Goal: Task Accomplishment & Management: Manage account settings

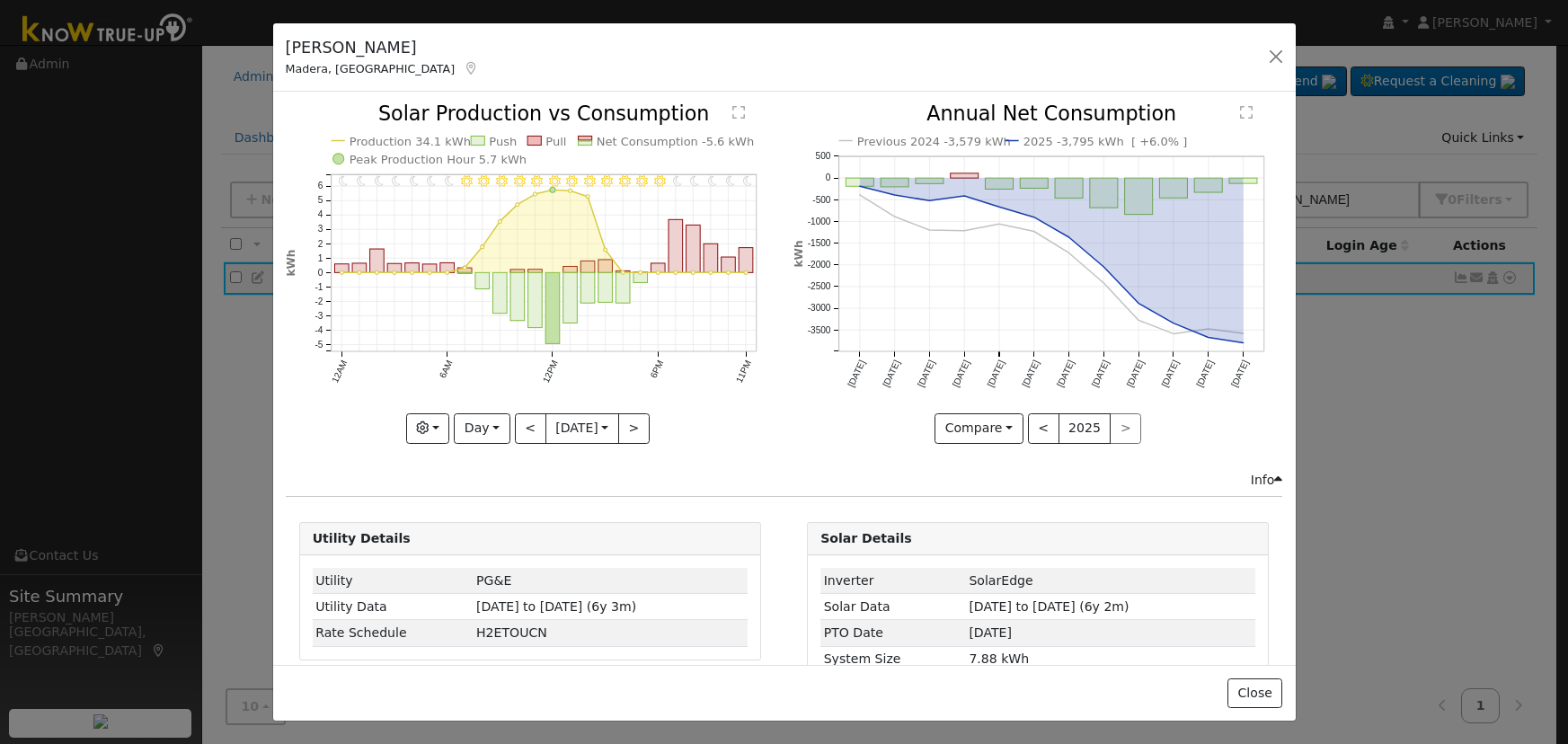
click at [1270, 59] on button "button" at bounding box center [1275, 56] width 25 height 25
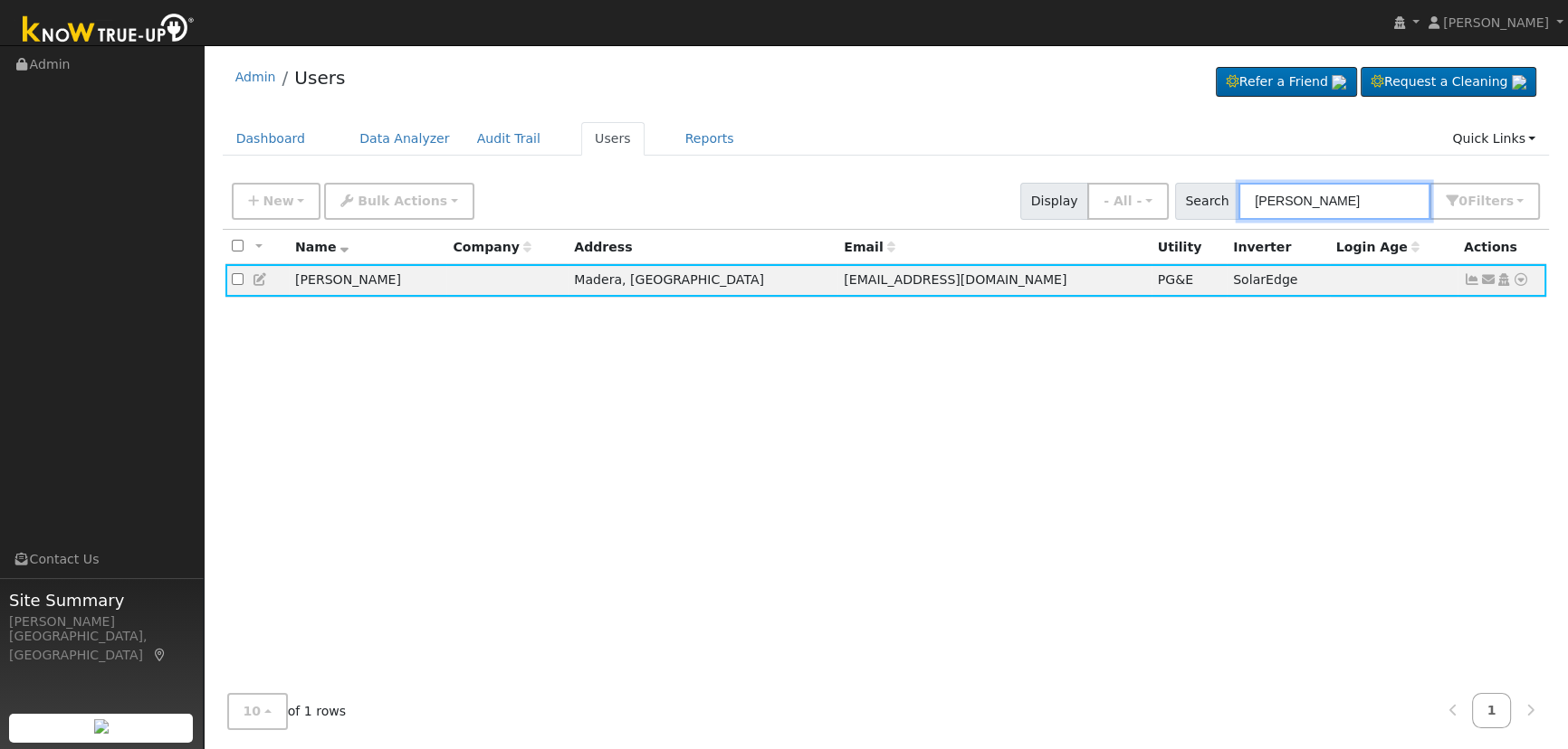
drag, startPoint x: 1380, startPoint y: 188, endPoint x: 1177, endPoint y: 180, distance: 203.2
click at [1188, 175] on div "New Add User Quick Add Quick Connect Quick Convert Lead Bulk Actions Send Email…" at bounding box center [886, 201] width 1327 height 55
paste input "[PERSON_NAME]"
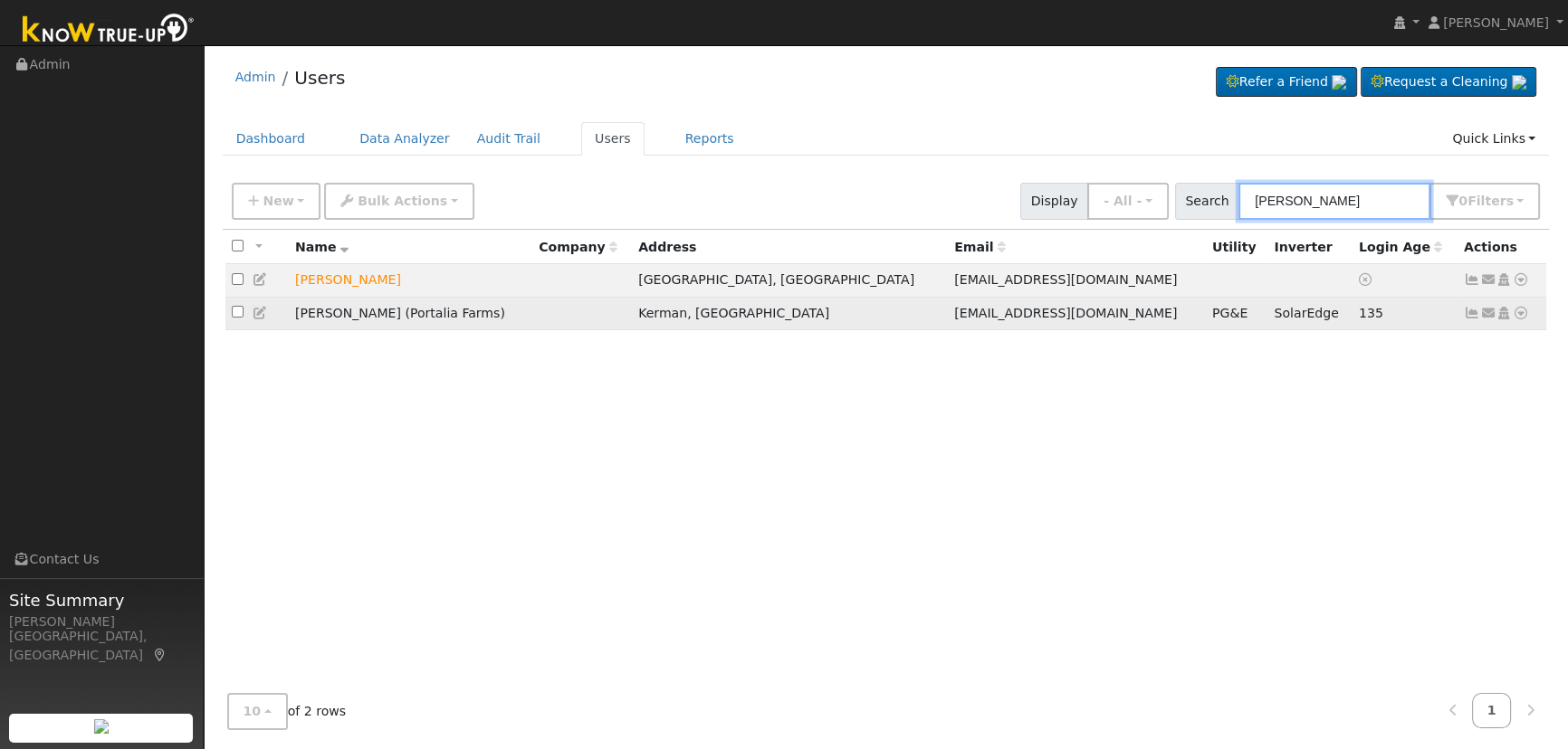
type input "[PERSON_NAME]"
click at [1474, 310] on link at bounding box center [1471, 313] width 16 height 14
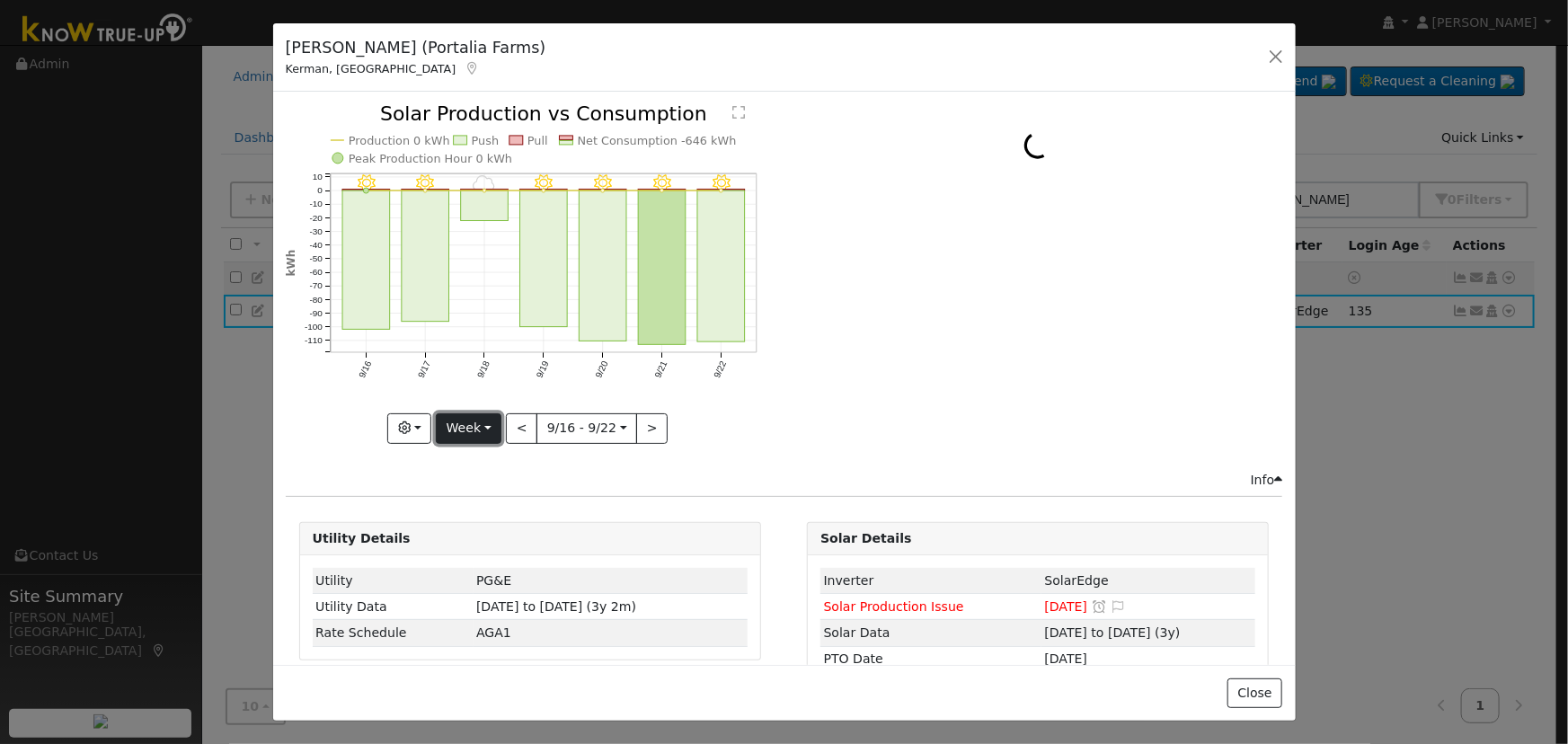
click at [462, 425] on button "Week" at bounding box center [469, 429] width 66 height 31
click at [470, 463] on link "Day" at bounding box center [499, 464] width 125 height 25
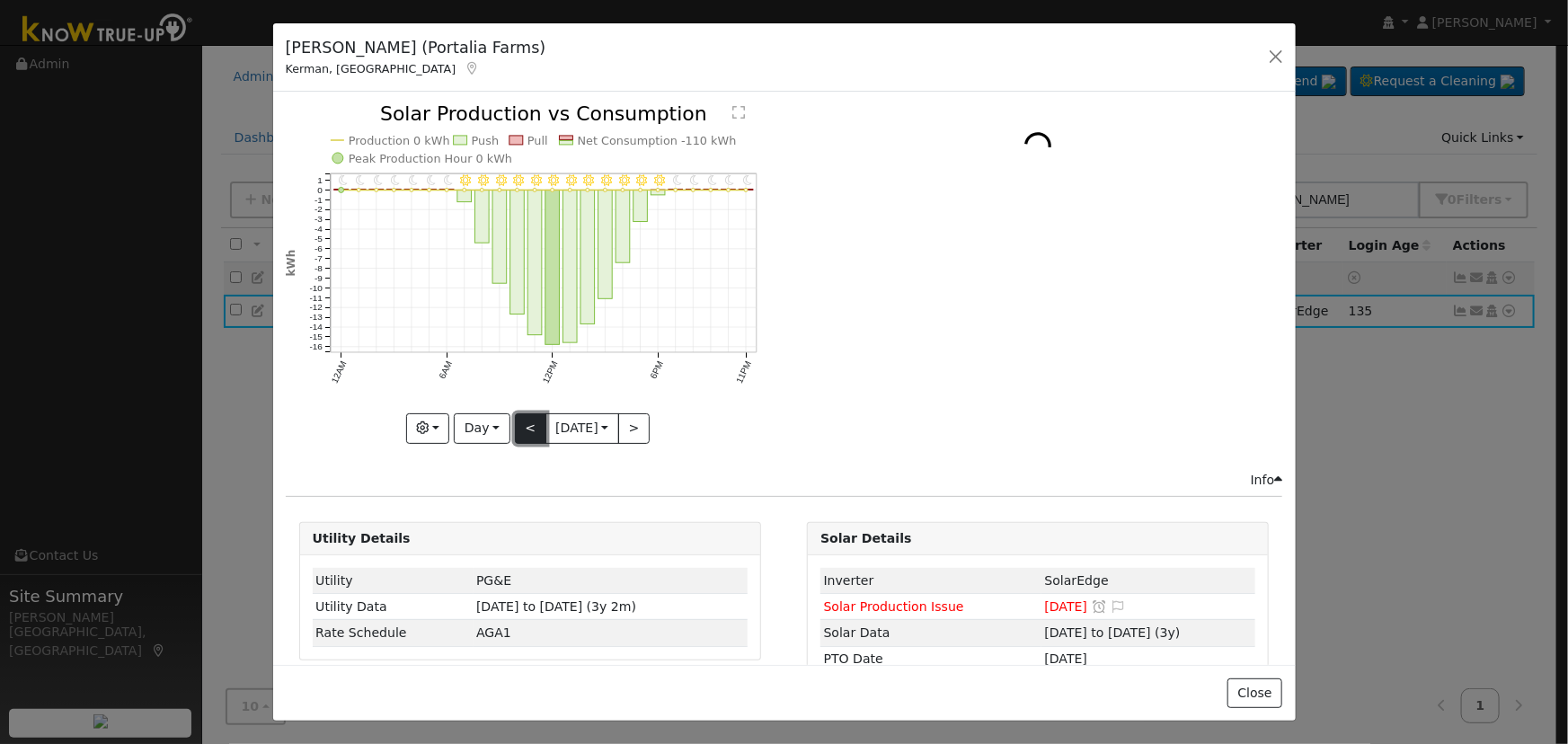
click at [526, 425] on button "<" at bounding box center [531, 429] width 32 height 31
click at [526, 425] on div at bounding box center [530, 273] width 489 height 339
click at [526, 425] on button "<" at bounding box center [531, 429] width 32 height 31
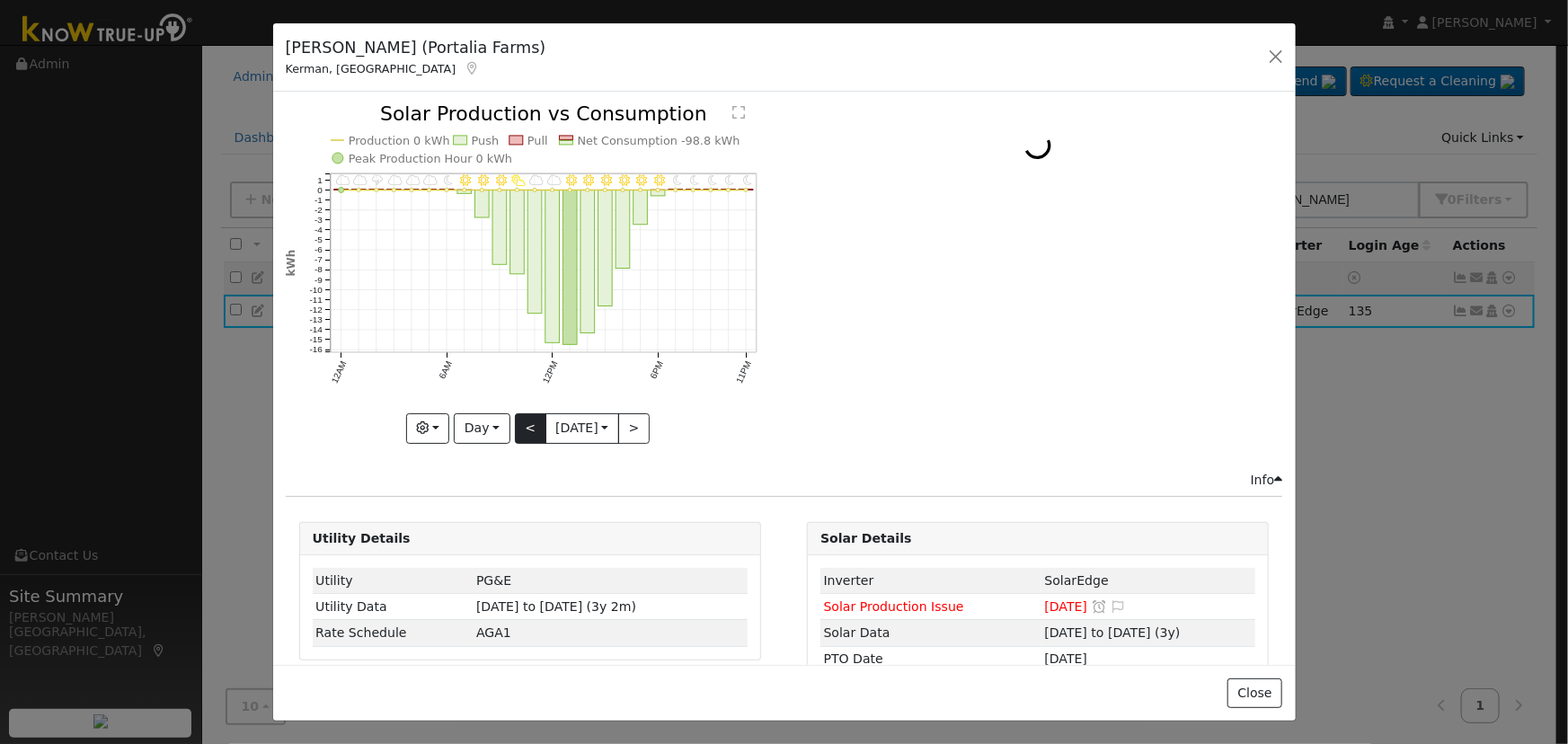
click at [0, 0] on div at bounding box center [0, 0] width 0 height 0
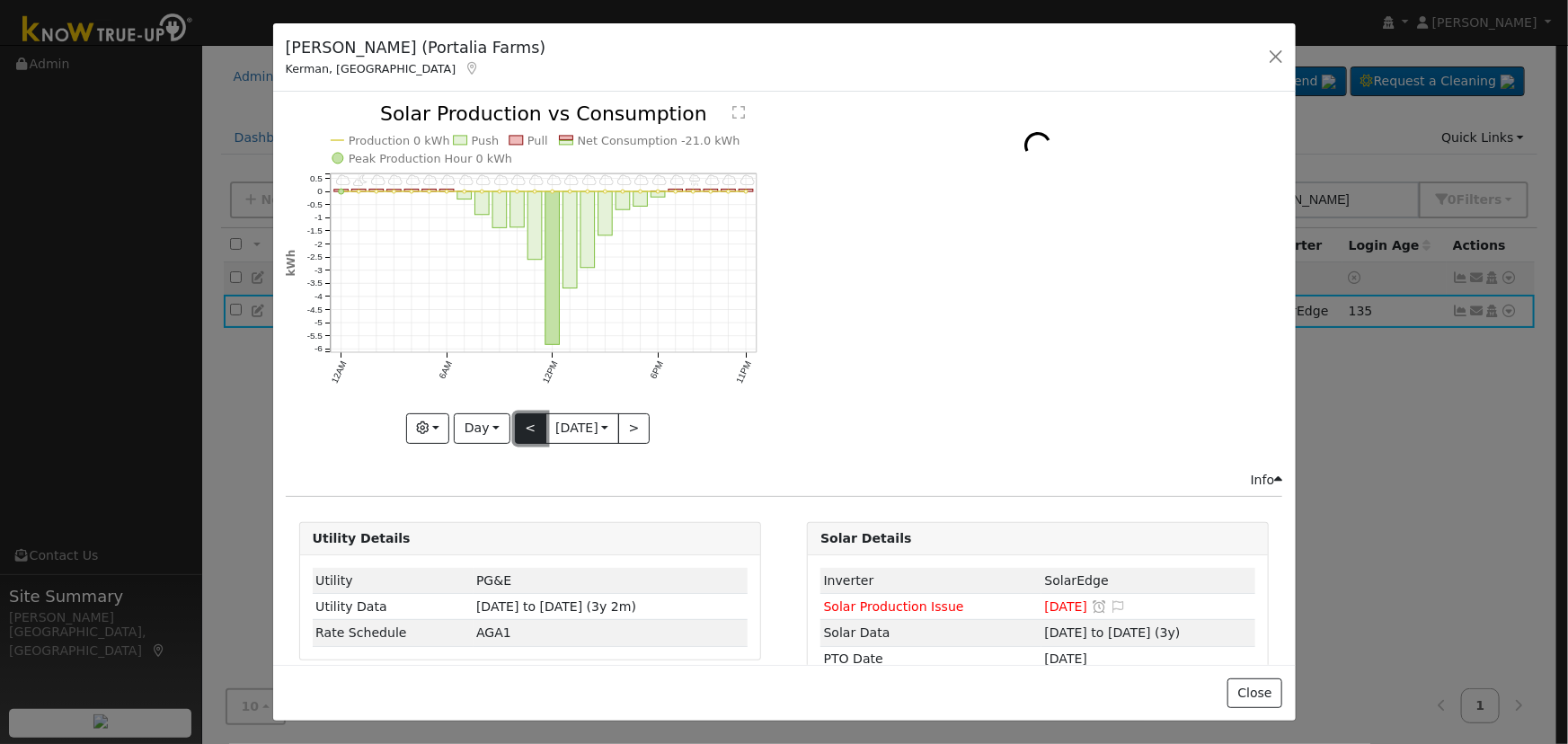
click at [526, 425] on button "<" at bounding box center [531, 429] width 32 height 31
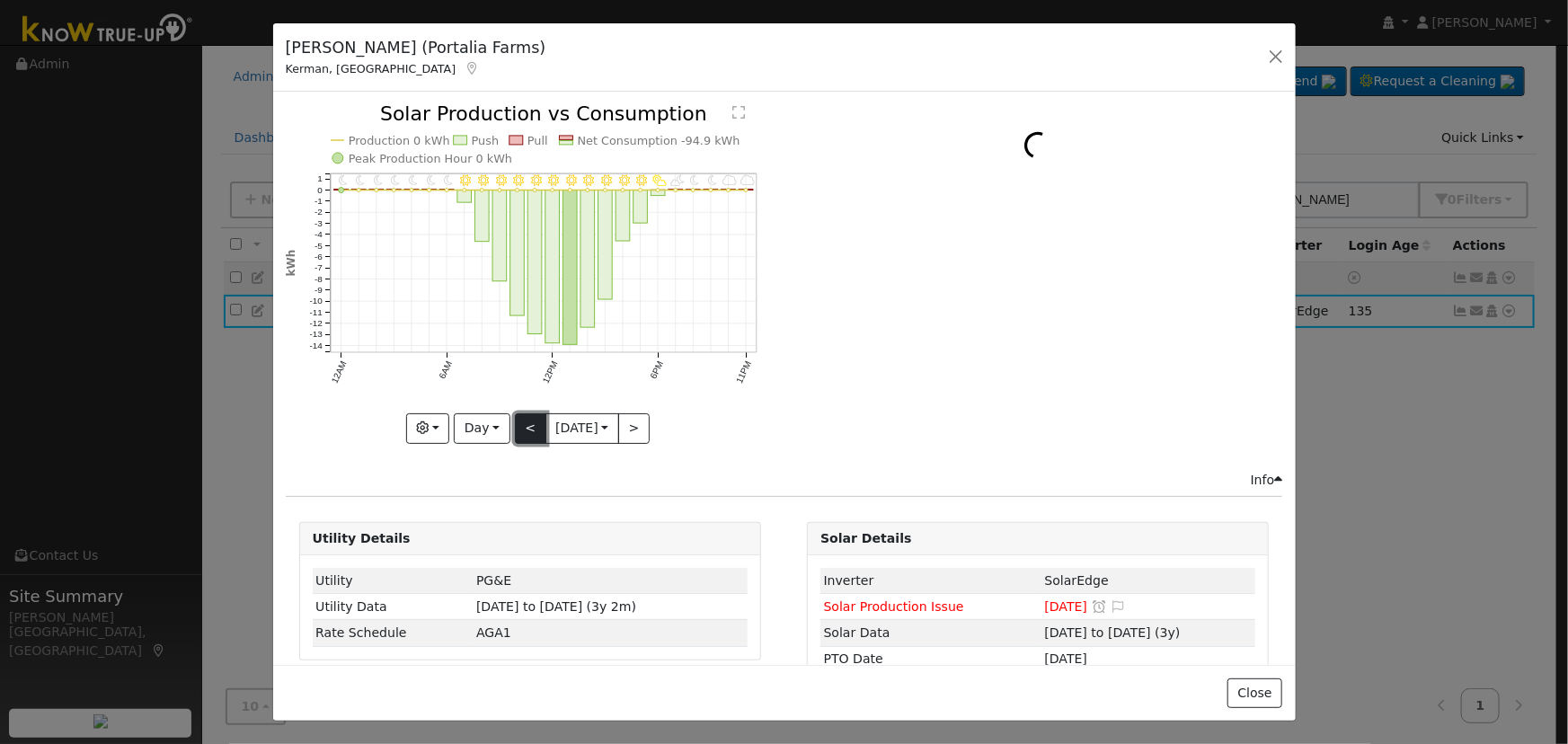
click at [526, 425] on button "<" at bounding box center [531, 429] width 32 height 31
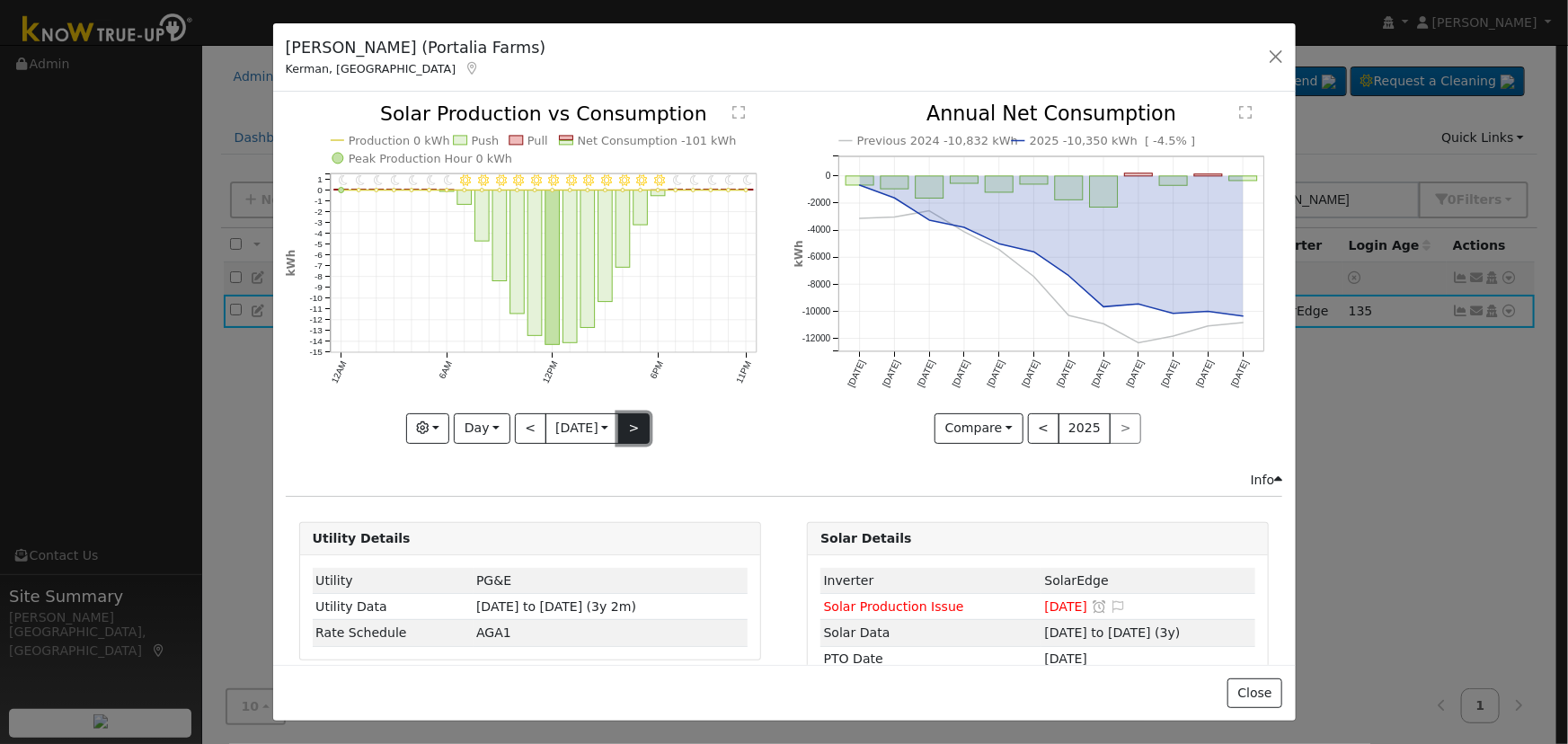
click at [618, 420] on button ">" at bounding box center [634, 429] width 32 height 31
click at [618, 419] on input "[DATE]" at bounding box center [582, 429] width 72 height 29
click at [634, 424] on button ">" at bounding box center [634, 429] width 32 height 31
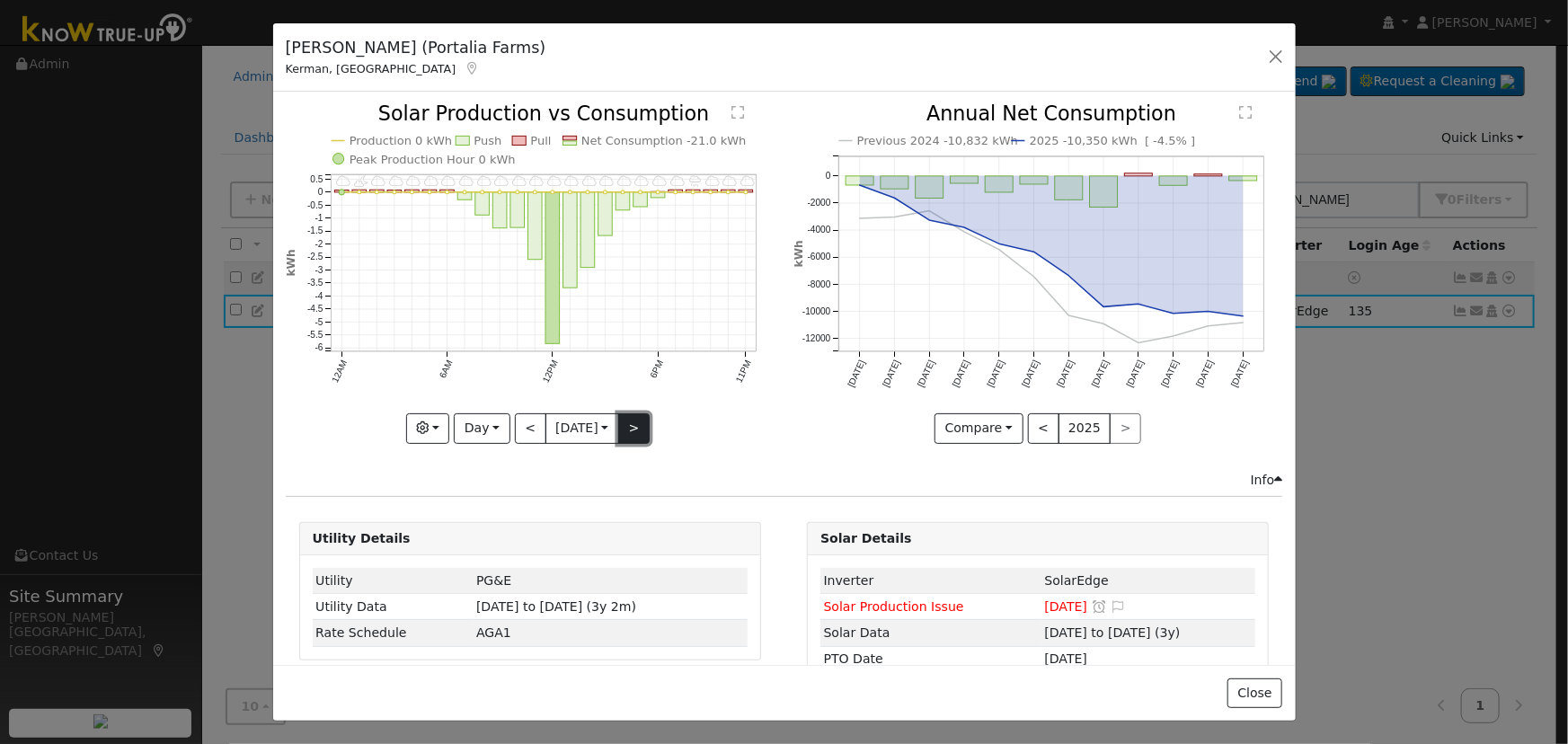
click at [634, 424] on button ">" at bounding box center [634, 429] width 32 height 31
type input "[DATE]"
